Goal: Information Seeking & Learning: Learn about a topic

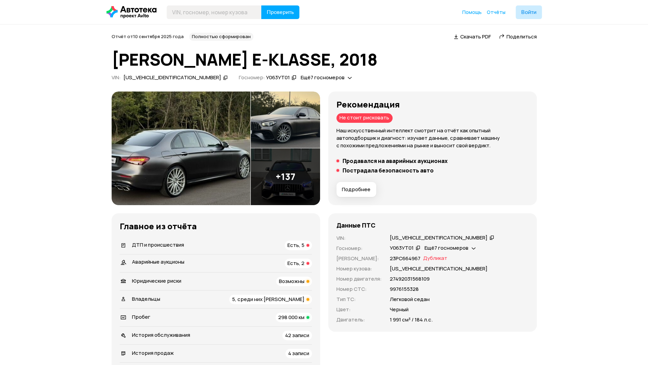
click at [252, 248] on div "ДТП и происшествия Есть, 5" at bounding box center [216, 246] width 192 height 10
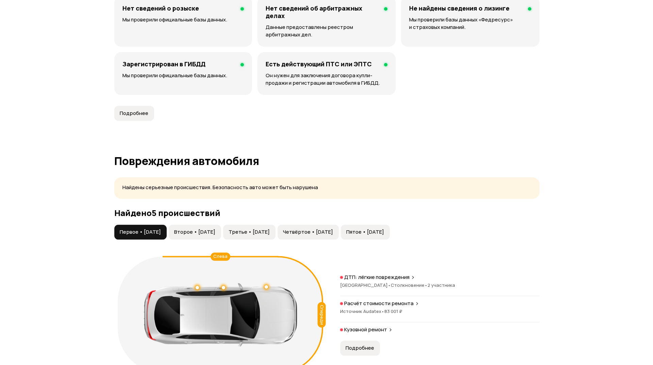
scroll to position [692, 0]
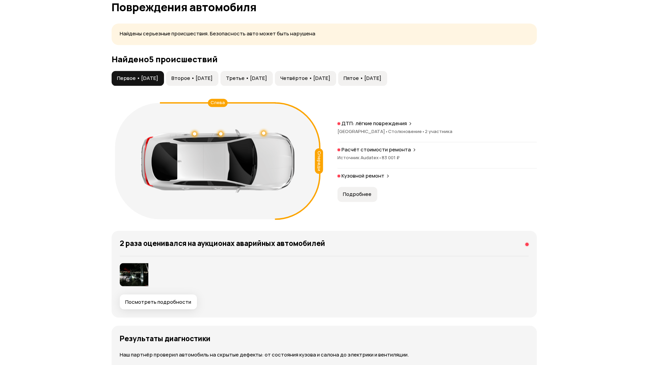
click at [208, 83] on button "Второе • [DATE]" at bounding box center [192, 78] width 52 height 15
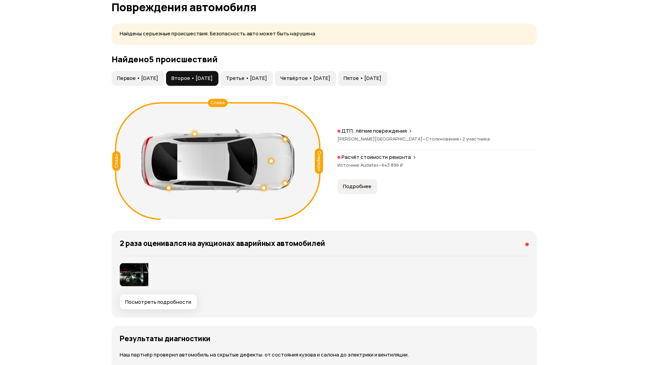
click at [265, 75] on span "Третье • [DATE]" at bounding box center [246, 78] width 41 height 7
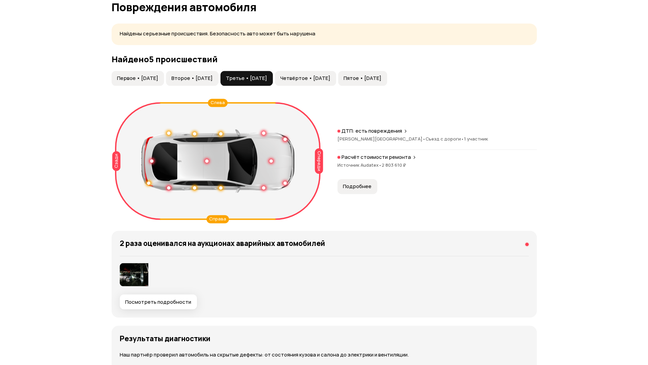
click at [317, 80] on span "Четвёртое • [DATE]" at bounding box center [305, 78] width 50 height 7
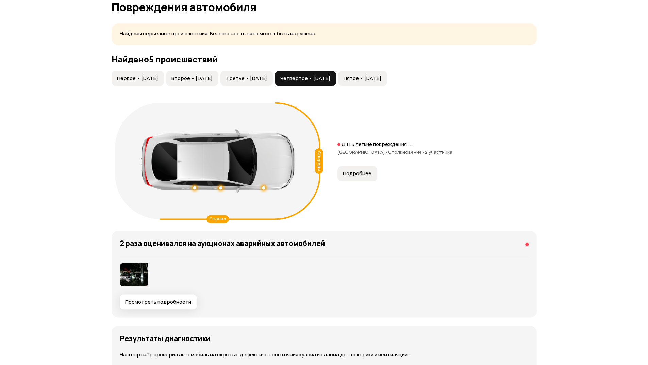
click at [381, 76] on span "Пятое • [DATE]" at bounding box center [363, 78] width 38 height 7
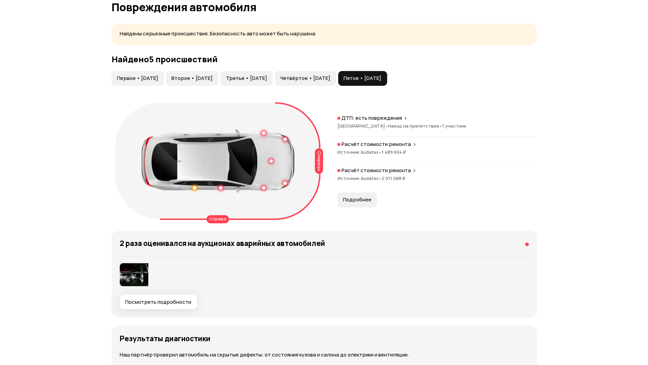
click at [385, 170] on p "Расчёт стоимости ремонта" at bounding box center [376, 170] width 69 height 7
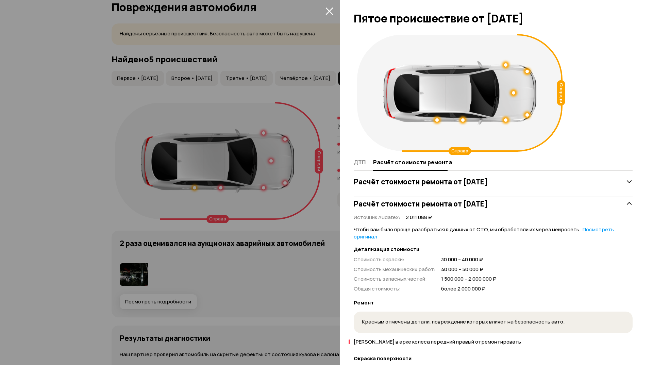
click at [239, 228] on div at bounding box center [326, 182] width 653 height 365
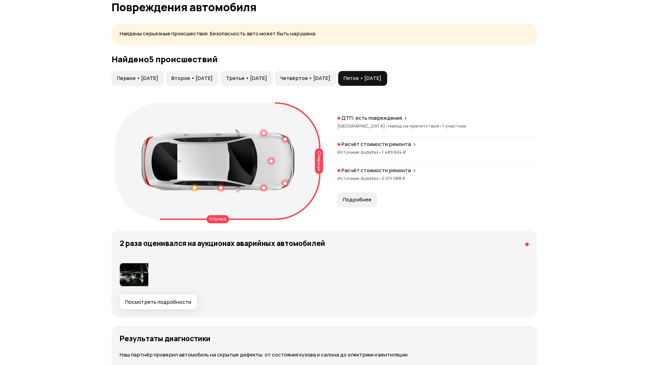
click at [327, 76] on span "Четвёртое • [DATE]" at bounding box center [305, 78] width 50 height 7
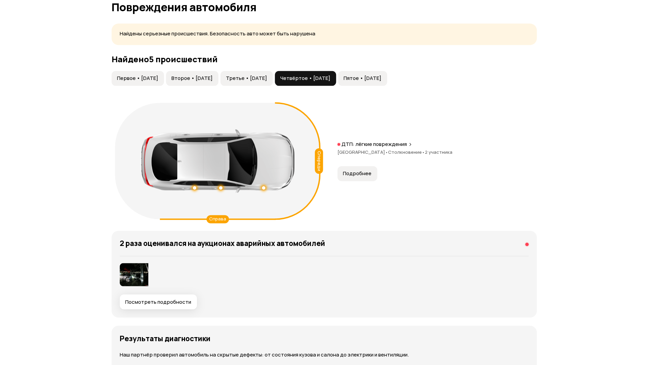
click at [376, 141] on p "ДТП: лёгкие повреждения" at bounding box center [374, 144] width 65 height 7
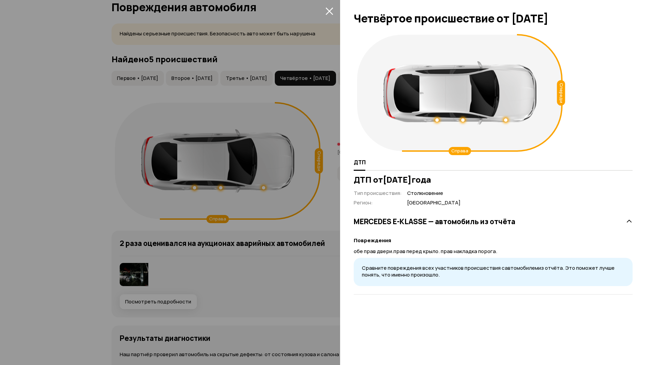
click at [329, 15] on button "закрыть" at bounding box center [329, 10] width 11 height 11
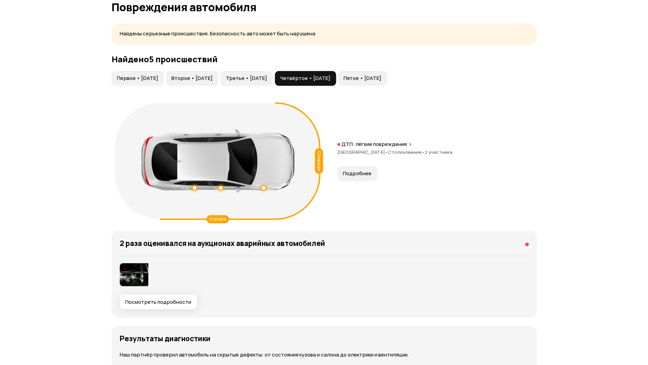
click at [267, 79] on span "Третье • [DATE]" at bounding box center [246, 78] width 41 height 7
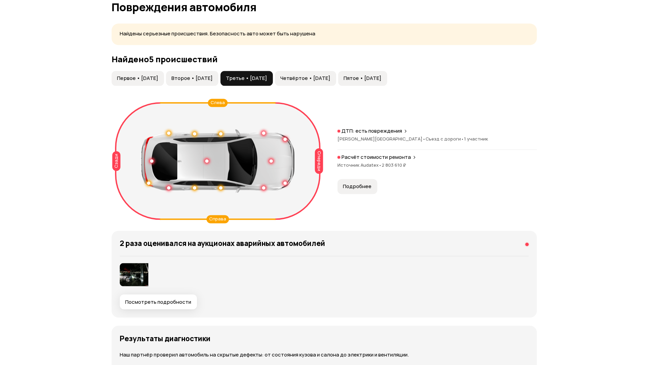
click at [213, 76] on span "Второе • [DATE]" at bounding box center [192, 78] width 41 height 7
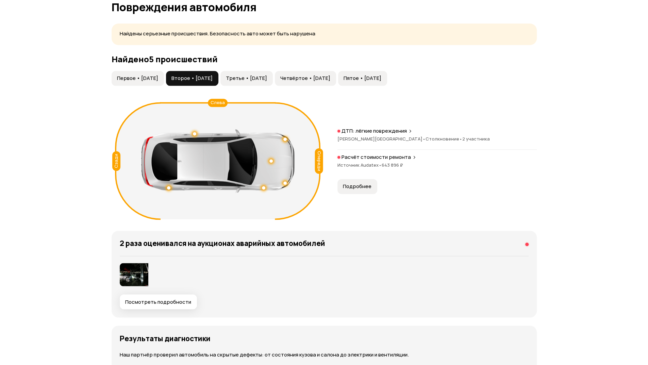
click at [126, 83] on button "Первое • [DATE]" at bounding box center [138, 78] width 52 height 15
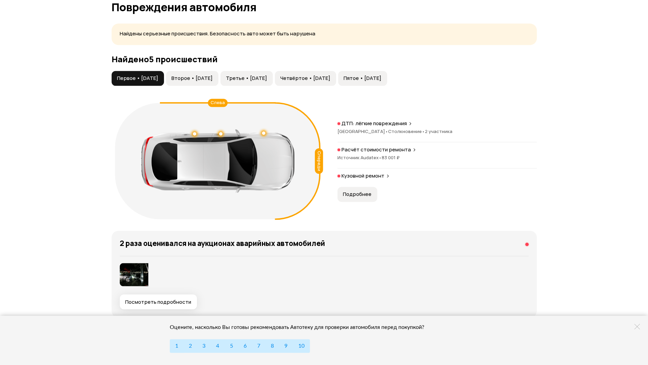
click at [131, 279] on img at bounding box center [134, 274] width 29 height 23
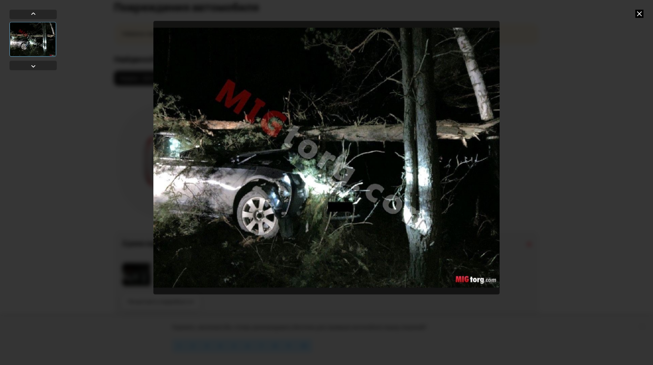
click at [640, 13] on icon at bounding box center [640, 14] width 8 height 8
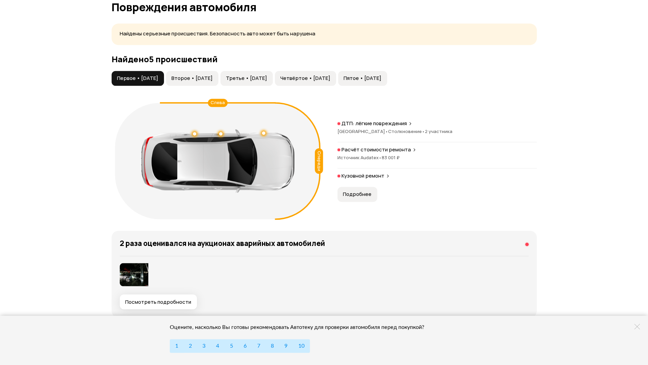
click at [195, 77] on span "Второе • [DATE]" at bounding box center [192, 78] width 41 height 7
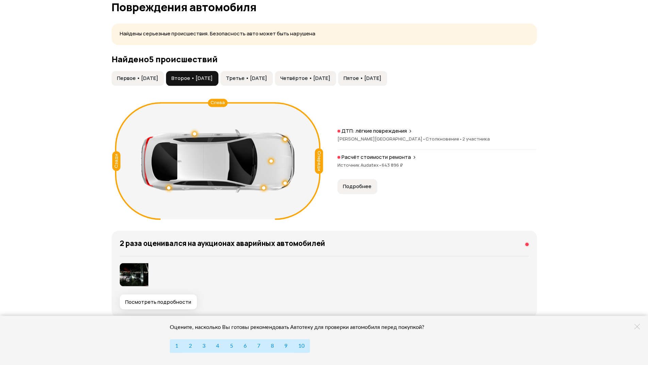
click at [149, 305] on button "Посмотреть подробности" at bounding box center [158, 301] width 77 height 15
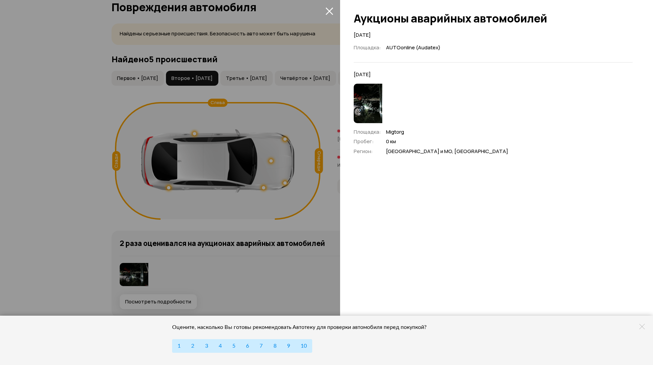
click at [237, 87] on div at bounding box center [326, 182] width 653 height 365
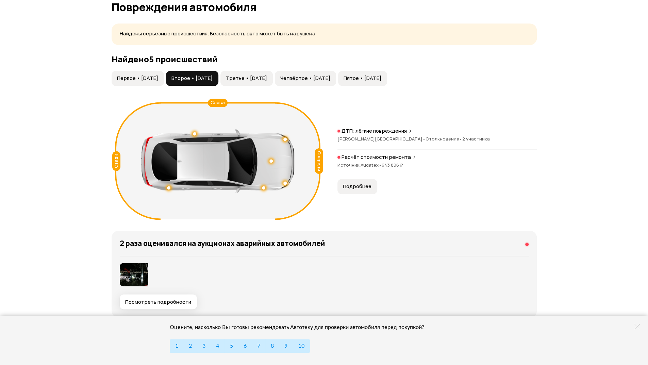
click at [267, 75] on span "Третье • [DATE]" at bounding box center [246, 78] width 41 height 7
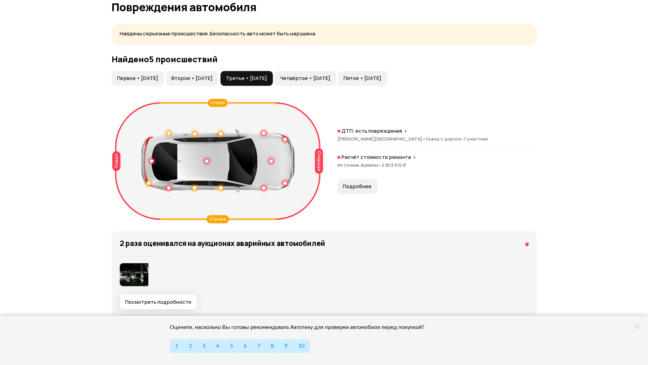
click at [364, 189] on button "Подробнее" at bounding box center [358, 186] width 40 height 15
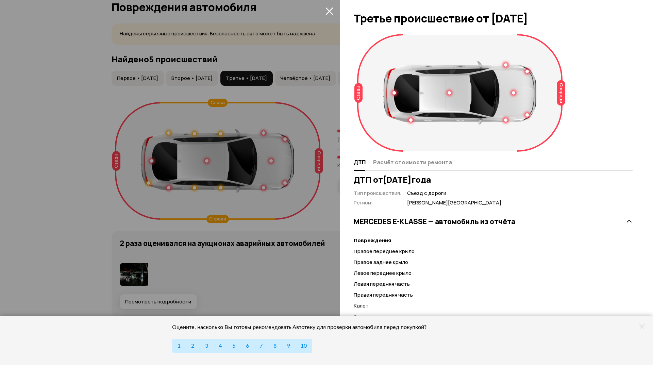
click at [259, 160] on div at bounding box center [326, 182] width 653 height 365
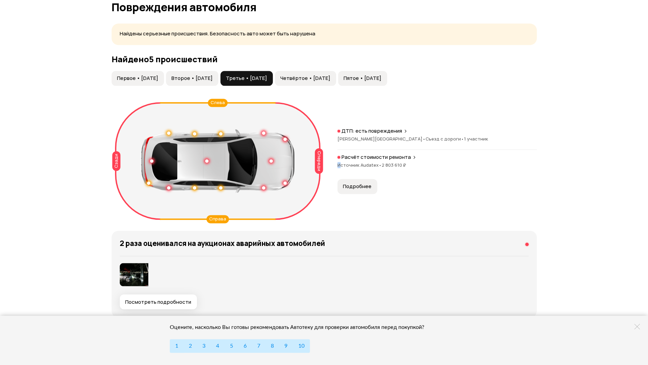
click at [340, 162] on span "Источник Audatex •" at bounding box center [360, 165] width 44 height 6
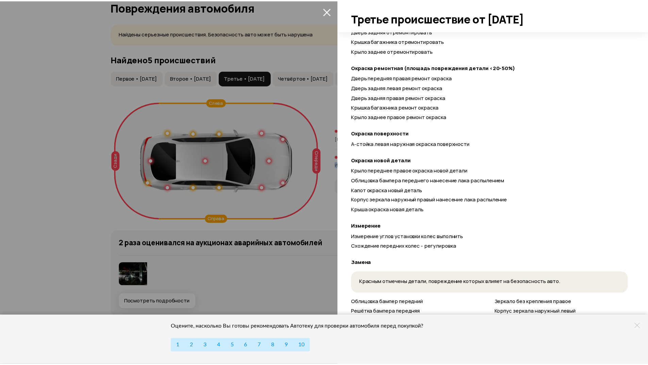
scroll to position [306, 0]
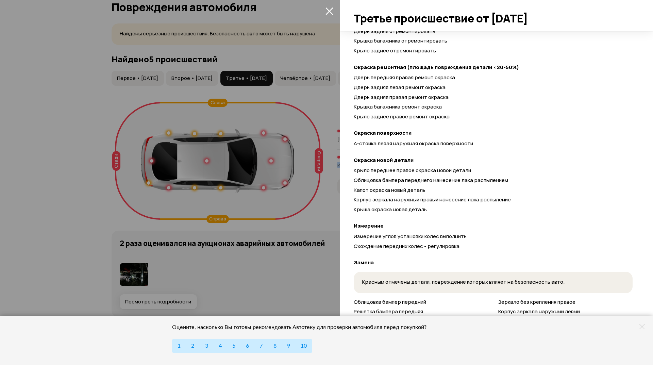
click at [329, 9] on icon "закрыть" at bounding box center [330, 11] width 8 height 8
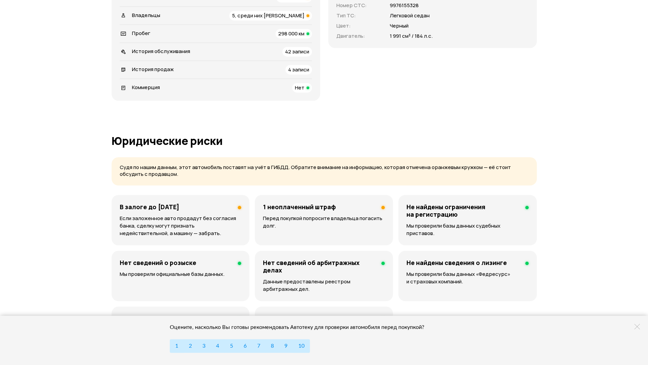
scroll to position [80, 0]
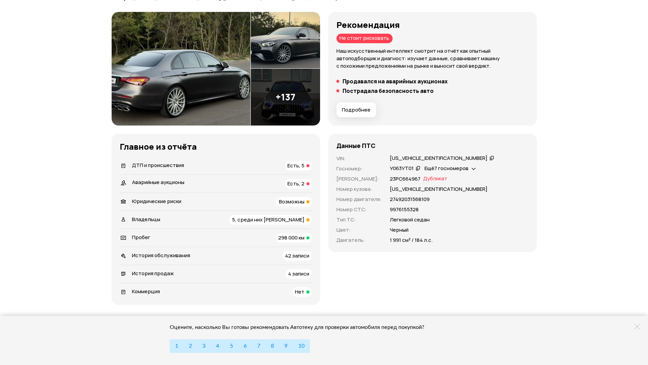
click at [272, 274] on div "История продаж 4 записи" at bounding box center [216, 274] width 192 height 10
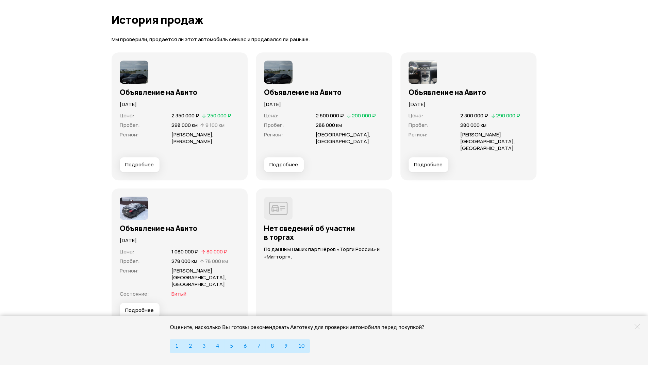
scroll to position [2140, 0]
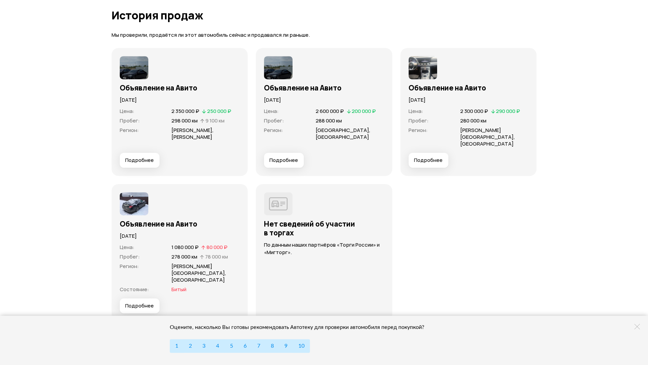
click at [134, 275] on div "Цена : 1 080 000 ₽   80 000 ₽ Пробег : 278 000 км   78 000 км Регион : [PERSON_…" at bounding box center [180, 269] width 120 height 59
click at [138, 303] on span "Подробнее" at bounding box center [139, 306] width 29 height 7
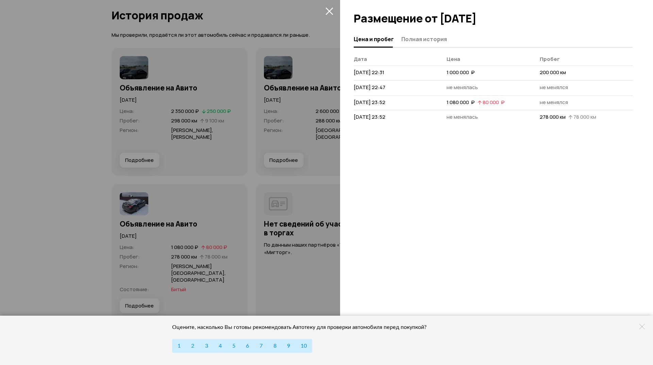
click at [280, 155] on div at bounding box center [326, 182] width 653 height 365
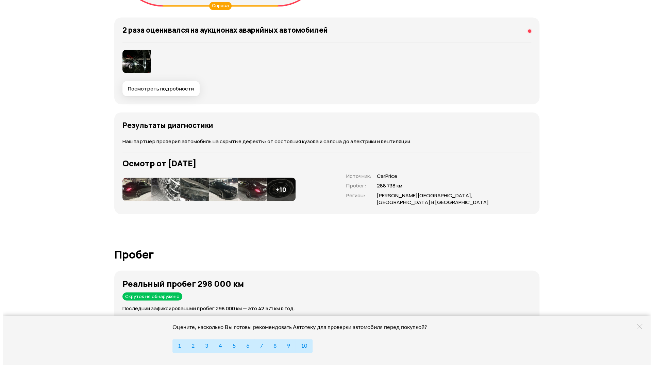
scroll to position [847, 0]
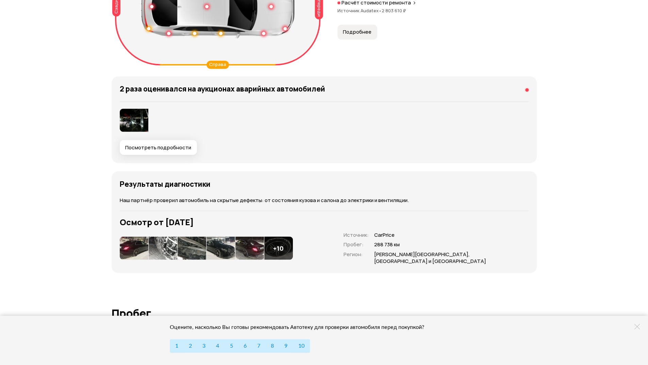
click at [131, 239] on img at bounding box center [134, 247] width 29 height 23
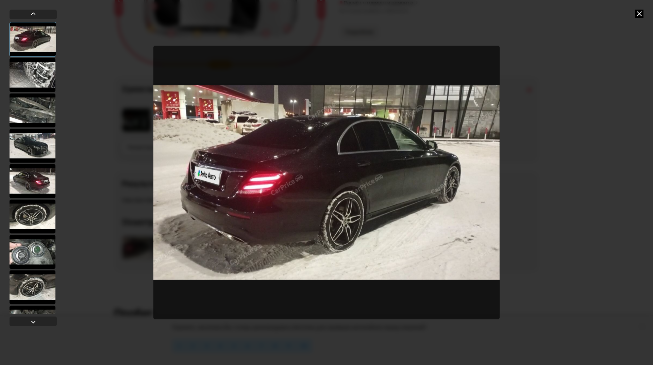
click at [29, 79] on div at bounding box center [33, 75] width 46 height 34
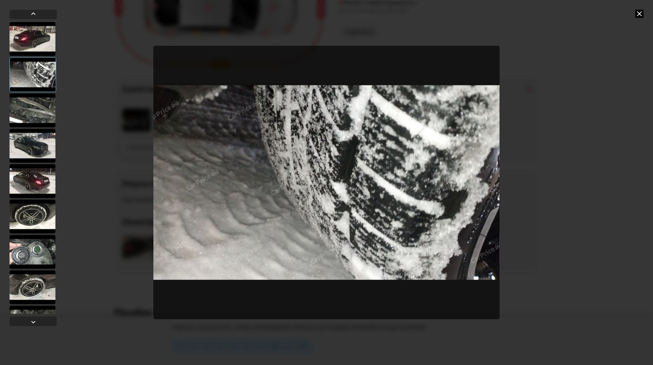
click at [34, 92] on div at bounding box center [33, 168] width 47 height 292
click at [35, 102] on div at bounding box center [33, 110] width 46 height 34
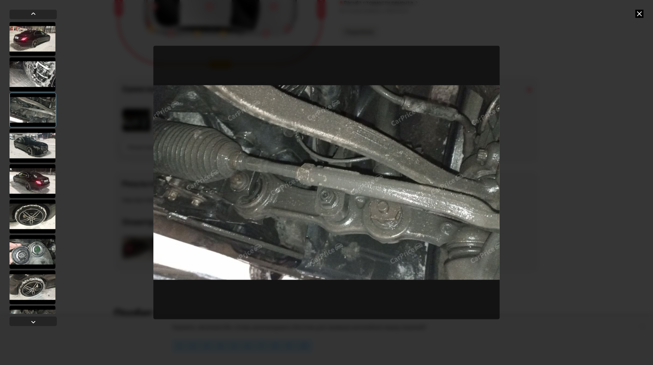
click at [39, 131] on div at bounding box center [33, 146] width 46 height 34
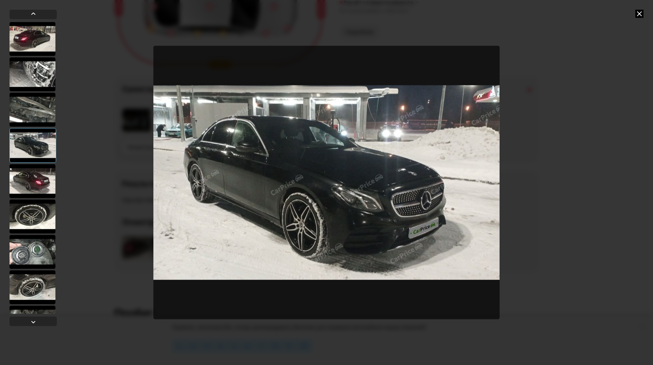
click at [35, 180] on div at bounding box center [33, 181] width 46 height 34
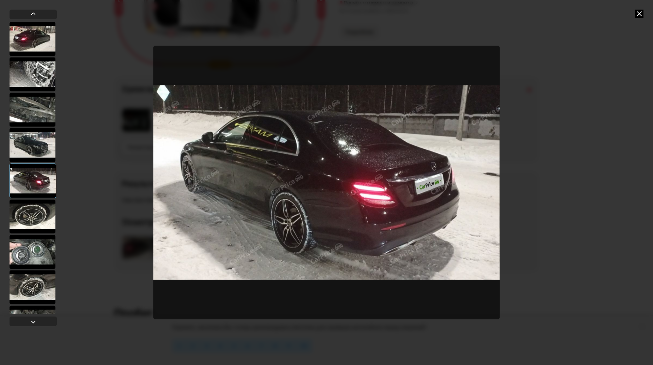
click at [38, 207] on div at bounding box center [33, 216] width 46 height 34
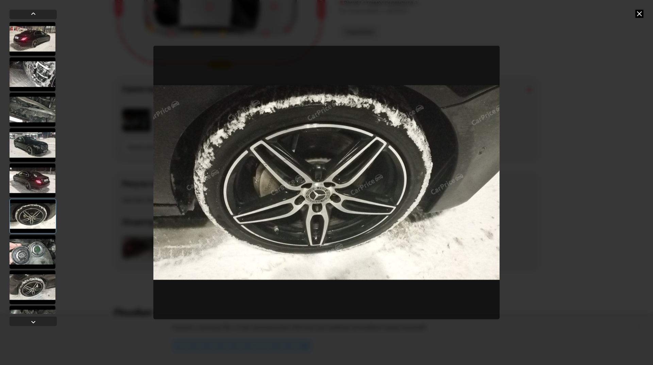
click at [39, 239] on div at bounding box center [33, 252] width 46 height 34
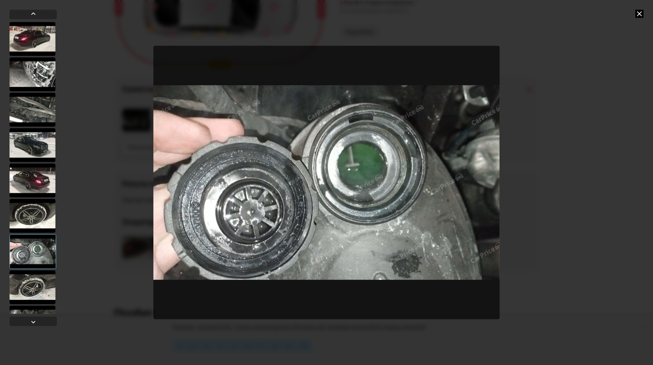
click at [40, 284] on div at bounding box center [33, 287] width 46 height 34
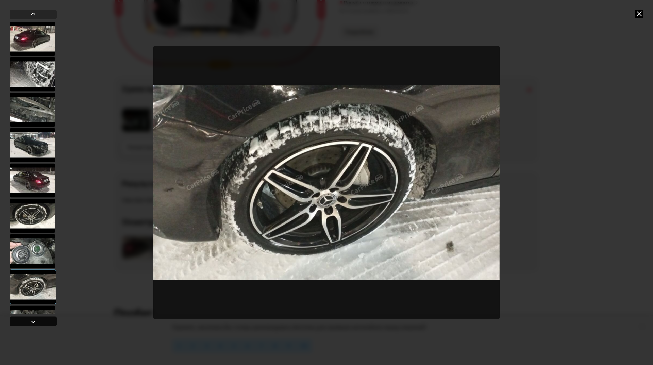
click at [26, 324] on div at bounding box center [33, 321] width 47 height 10
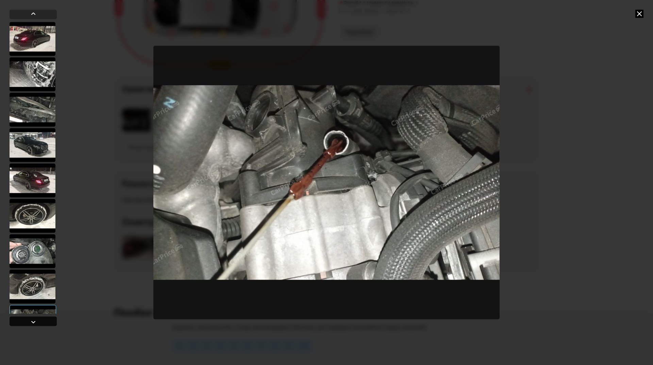
click at [32, 321] on div at bounding box center [33, 322] width 8 height 8
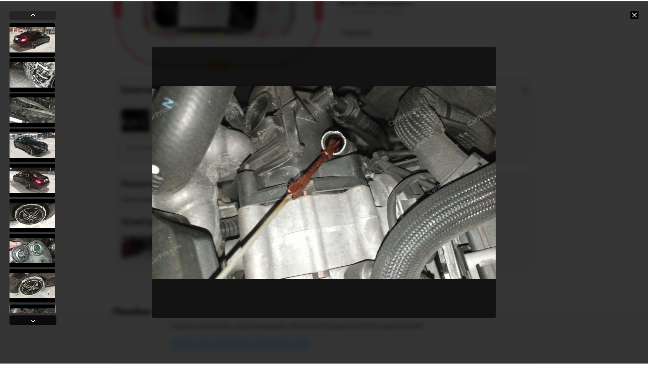
scroll to position [274, 0]
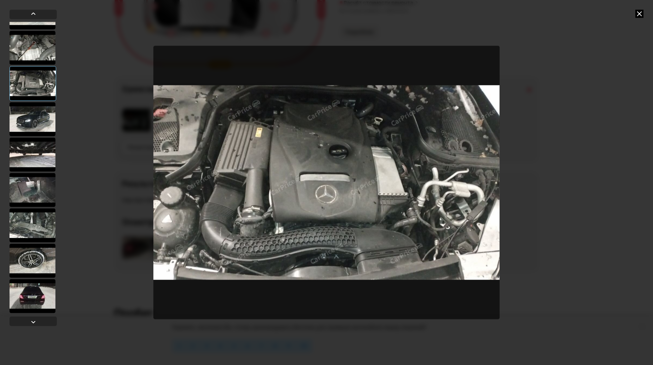
click at [640, 12] on icon at bounding box center [640, 14] width 8 height 8
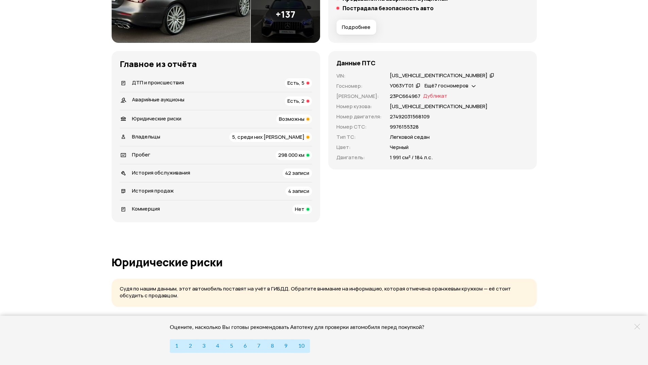
scroll to position [132, 0]
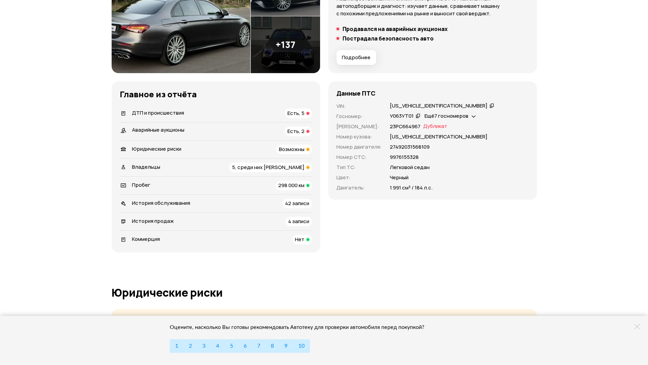
click at [193, 132] on div "Аварийные аукционы Есть, 2" at bounding box center [216, 132] width 192 height 10
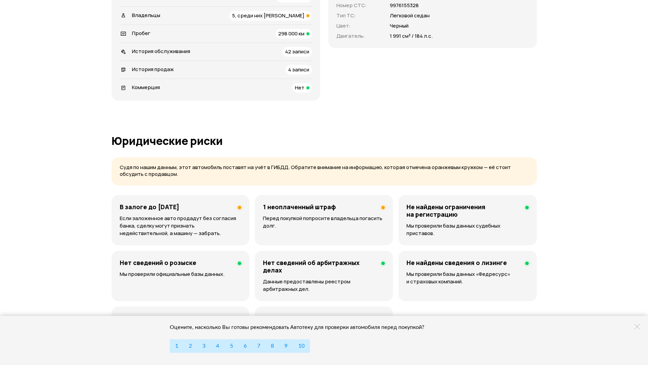
scroll to position [80, 0]
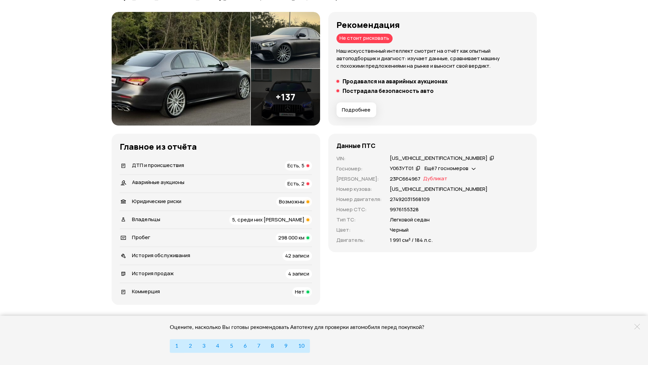
click at [203, 179] on div "Аварийные аукционы Есть, 2" at bounding box center [216, 184] width 192 height 10
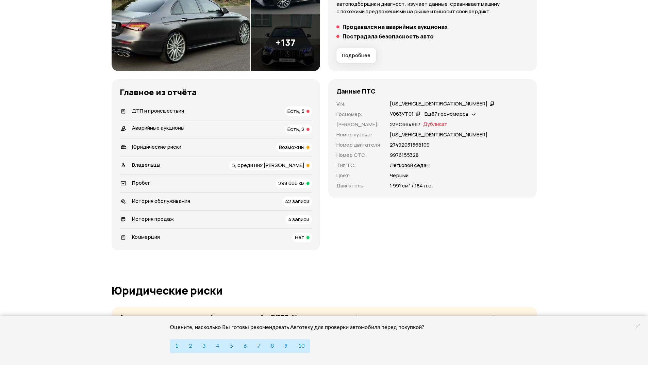
scroll to position [182, 0]
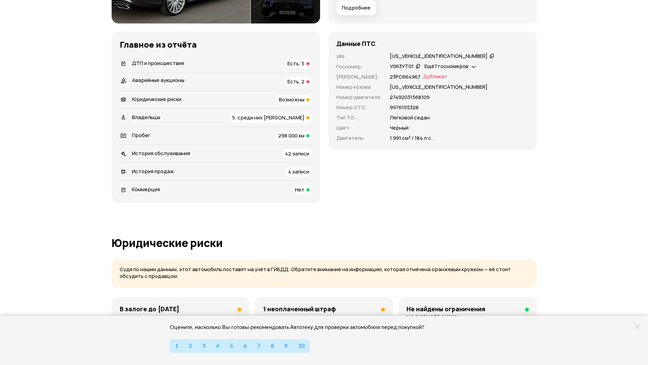
click at [257, 100] on div "Юридические риски Возможны" at bounding box center [216, 100] width 192 height 10
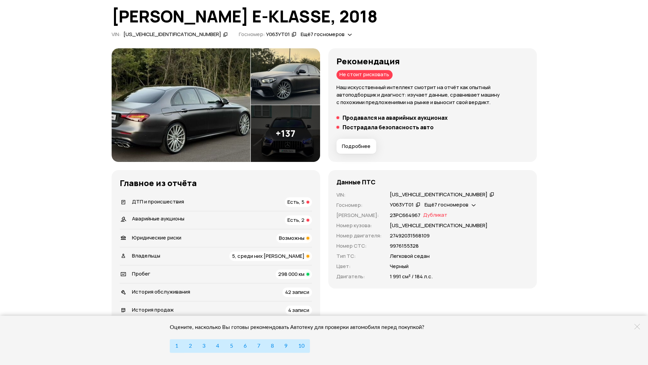
scroll to position [0, 0]
